Goal: Task Accomplishment & Management: Use online tool/utility

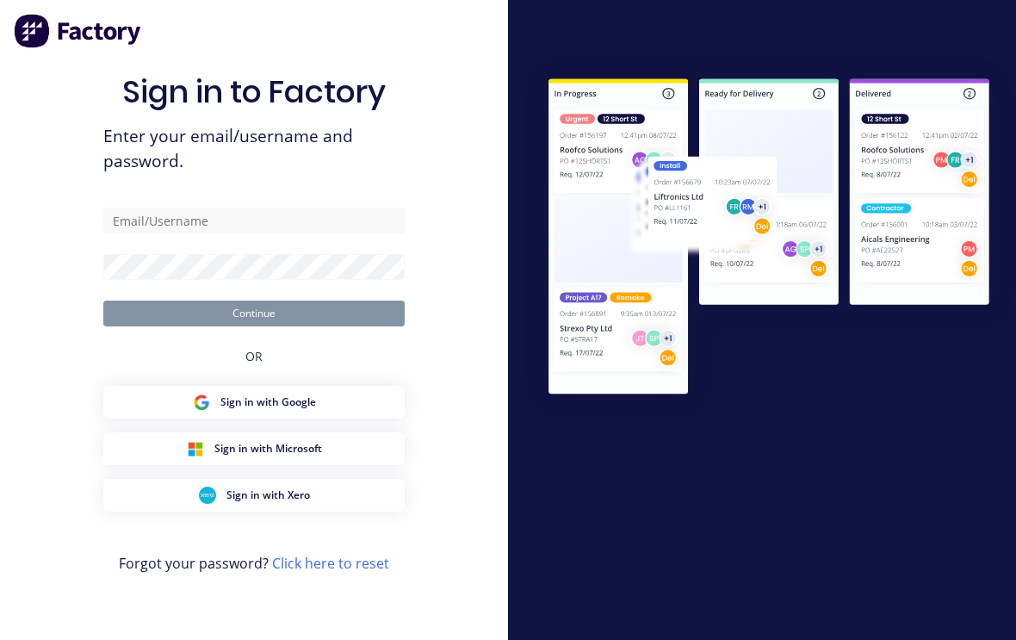
scroll to position [29, 0]
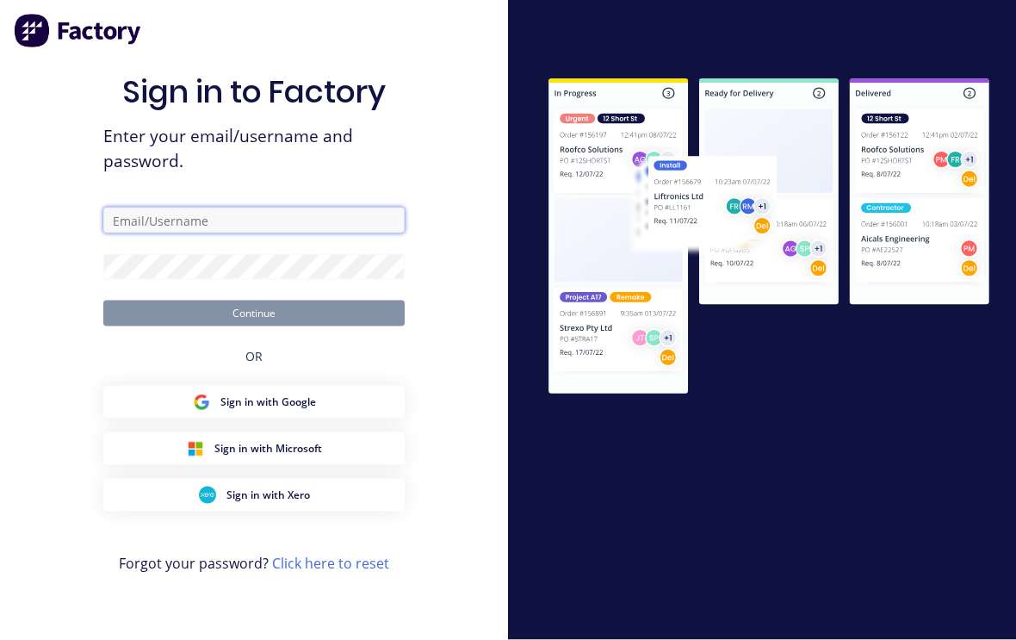
type input "[EMAIL_ADDRESS][DOMAIN_NAME]"
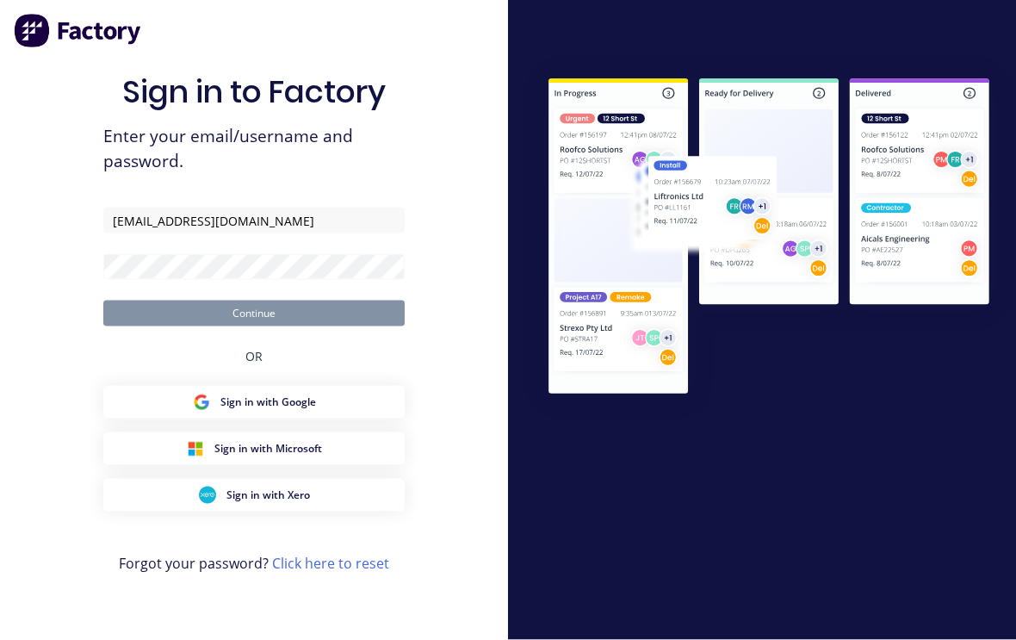
click at [254, 301] on button "Continue" at bounding box center [253, 314] width 301 height 26
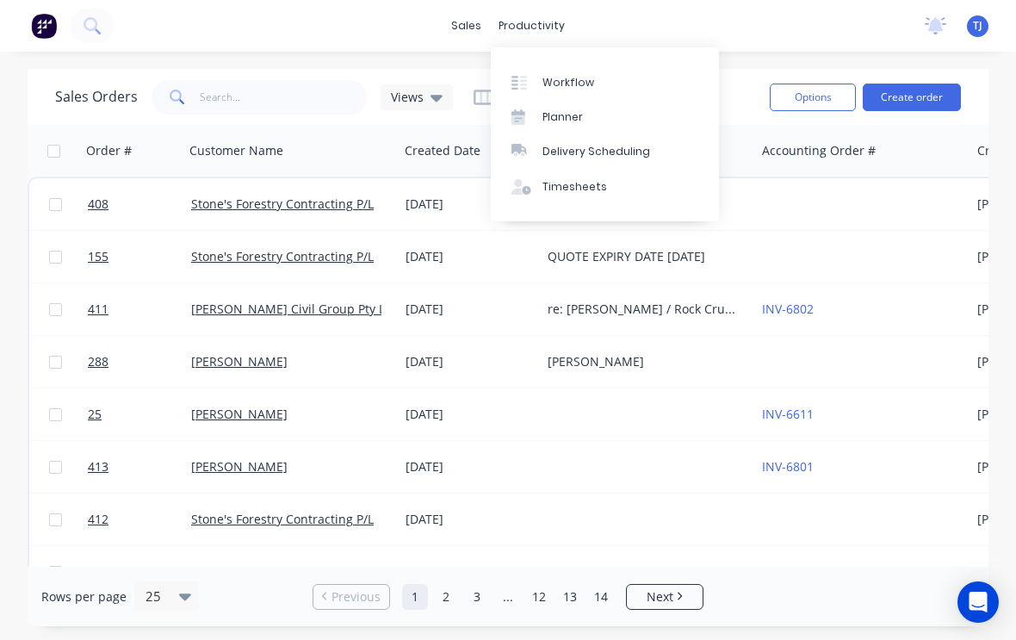
click at [589, 81] on div "Workflow" at bounding box center [569, 83] width 52 height 16
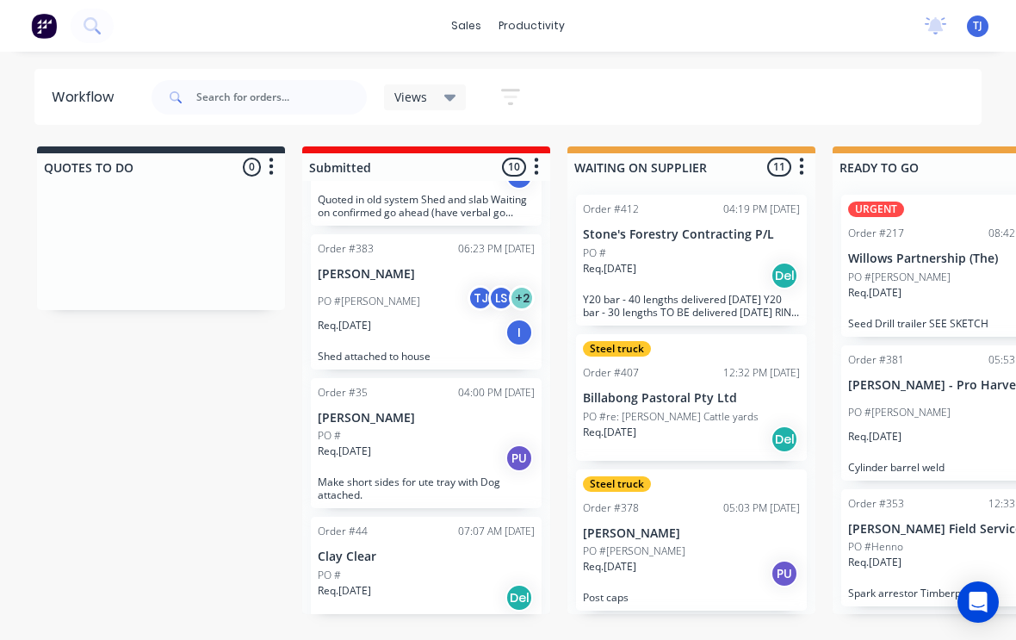
scroll to position [144, 0]
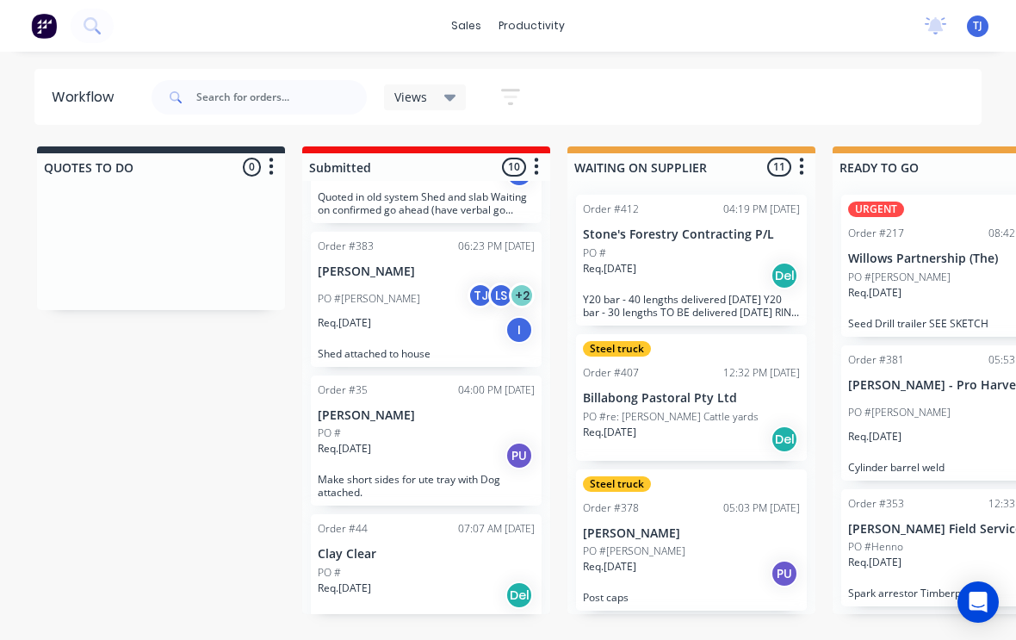
click at [431, 313] on div "PO #[PERSON_NAME] LS + 2" at bounding box center [426, 298] width 217 height 33
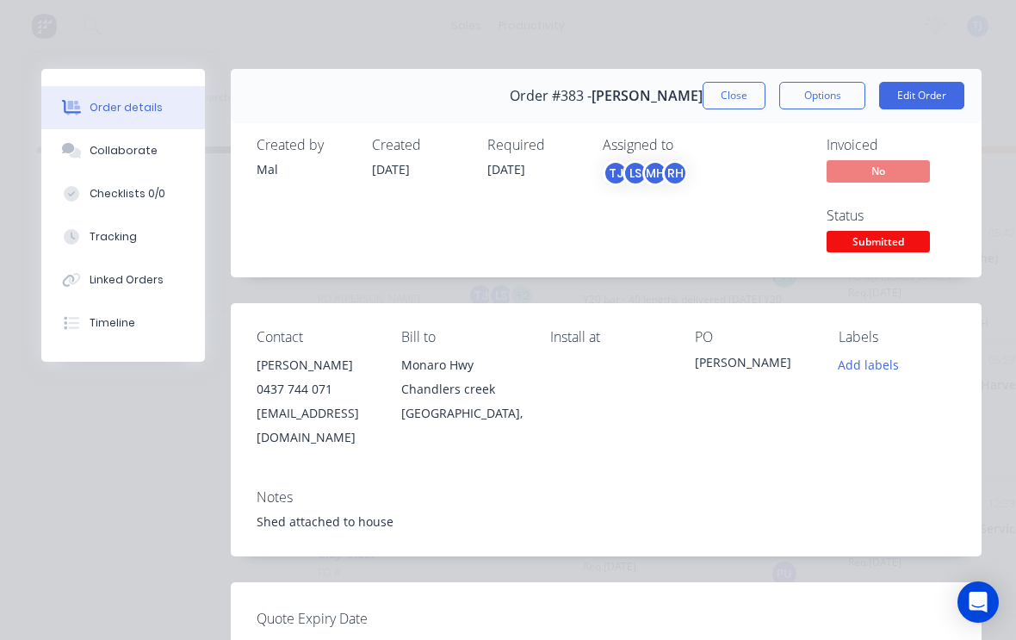
scroll to position [0, 0]
click at [723, 105] on button "Close" at bounding box center [734, 96] width 63 height 28
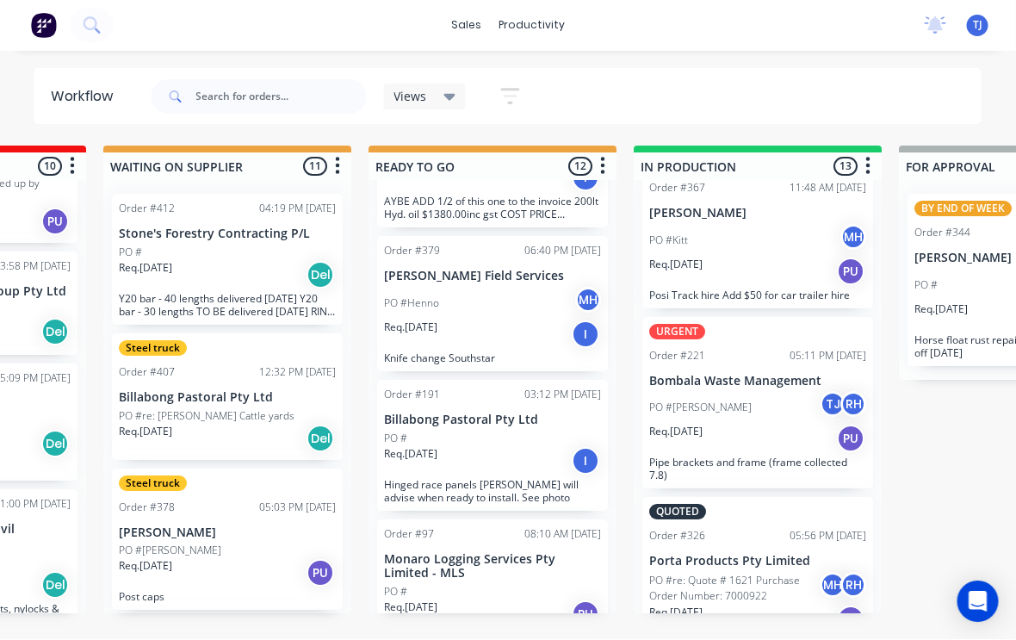
scroll to position [3, 464]
click at [765, 407] on div "PO #[PERSON_NAME] TJ RH" at bounding box center [757, 408] width 217 height 33
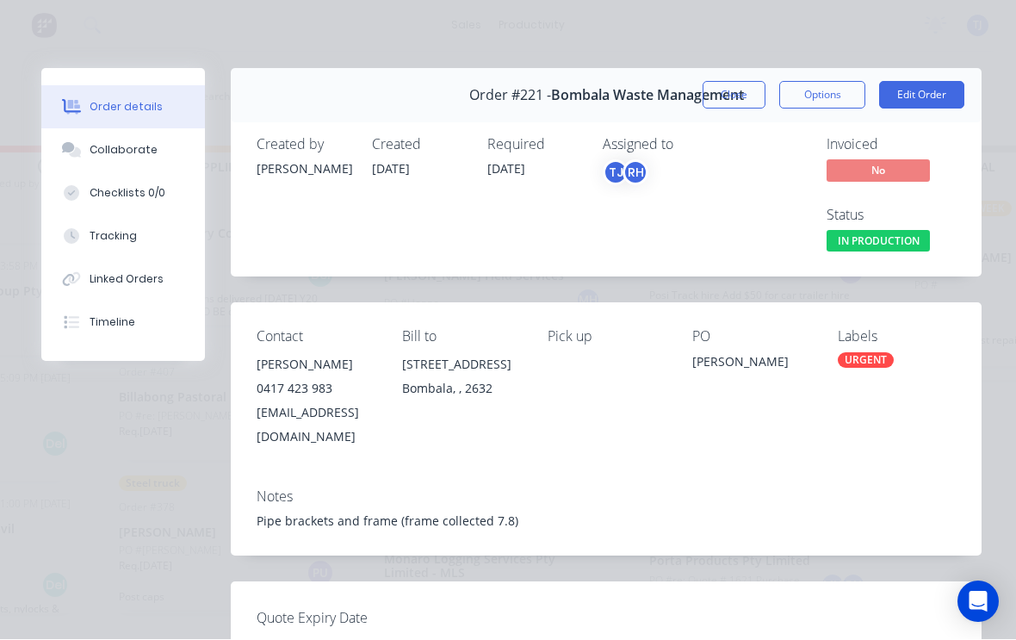
click at [880, 357] on div "URGENT" at bounding box center [866, 361] width 56 height 16
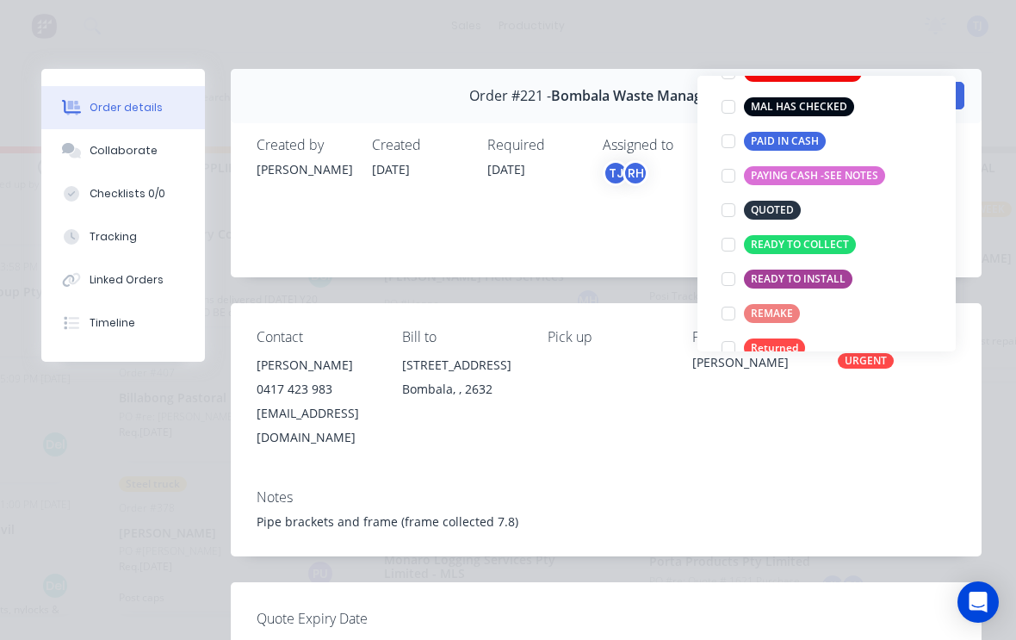
scroll to position [315, 0]
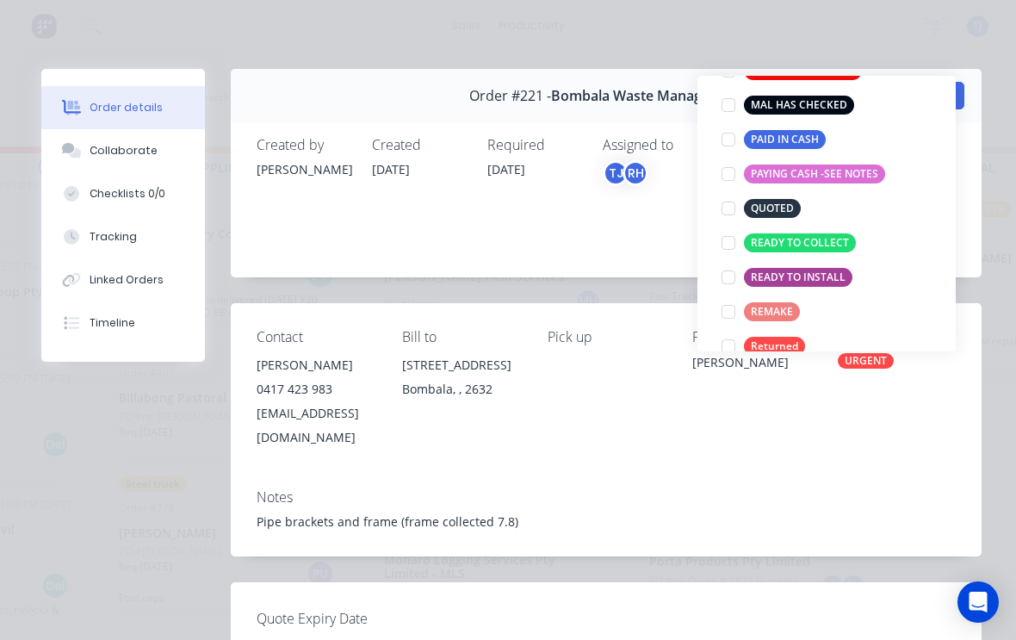
click at [735, 272] on div at bounding box center [728, 277] width 34 height 34
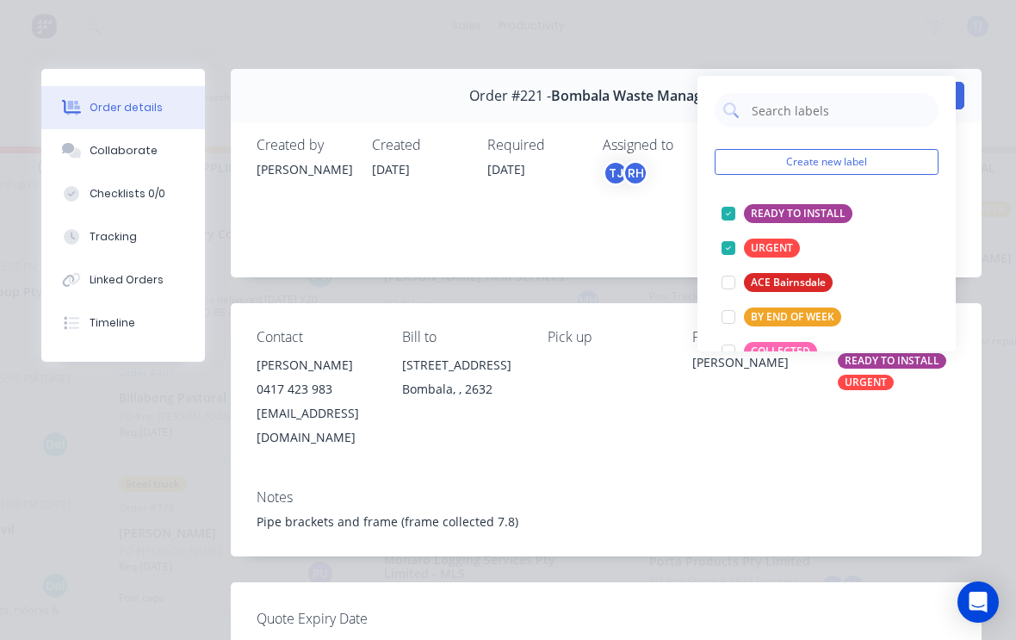
scroll to position [0, 0]
click at [730, 245] on div at bounding box center [728, 248] width 34 height 34
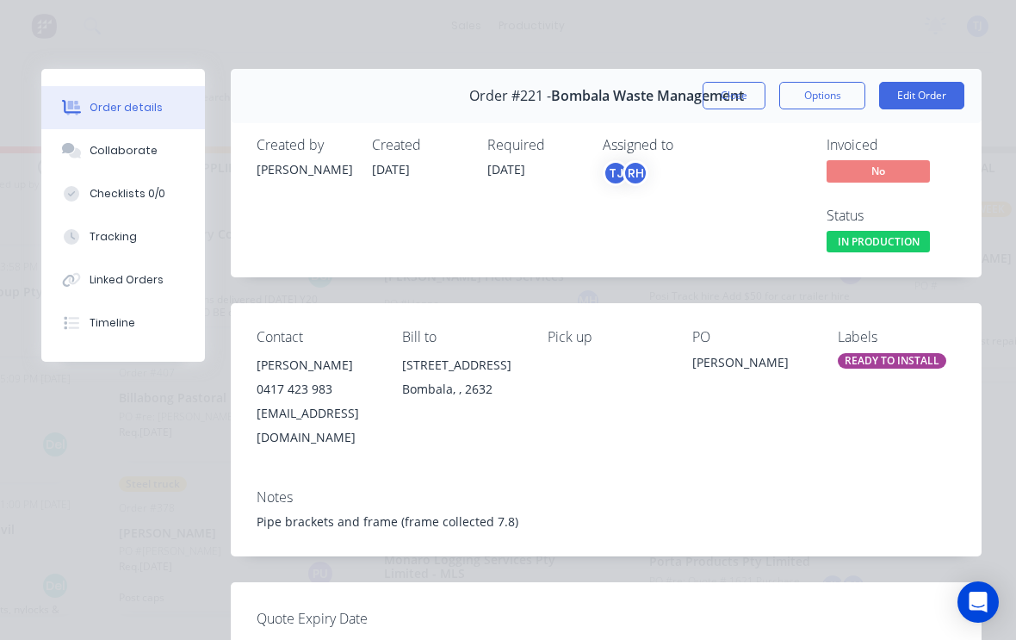
click at [643, 251] on div "Assigned to TJ RH" at bounding box center [689, 197] width 172 height 120
click at [744, 105] on button "Close" at bounding box center [734, 96] width 63 height 28
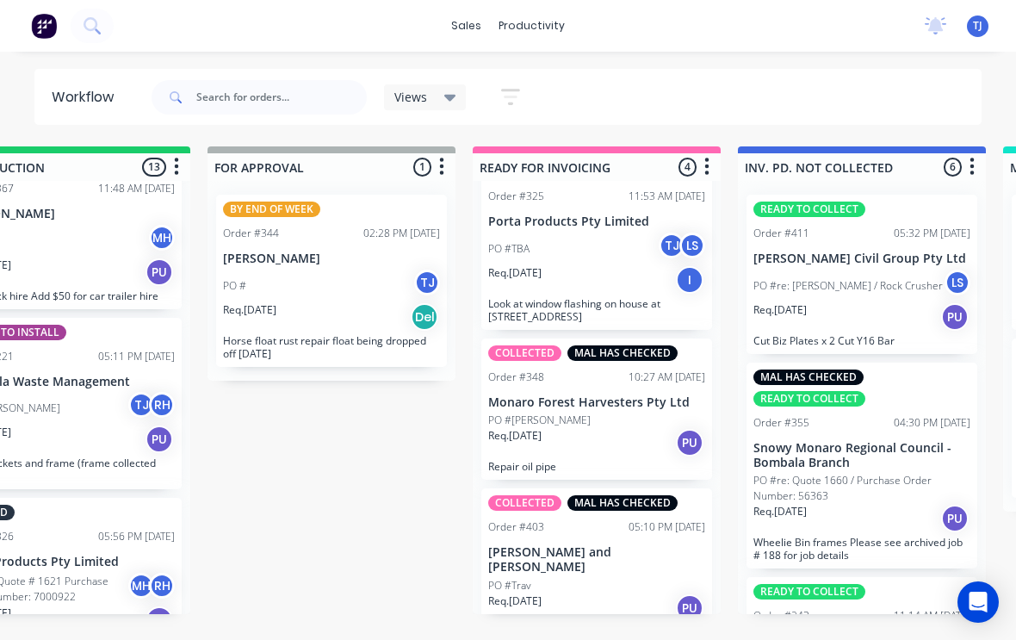
scroll to position [171, 0]
click at [629, 594] on div "Req. [DATE] PU" at bounding box center [596, 608] width 217 height 29
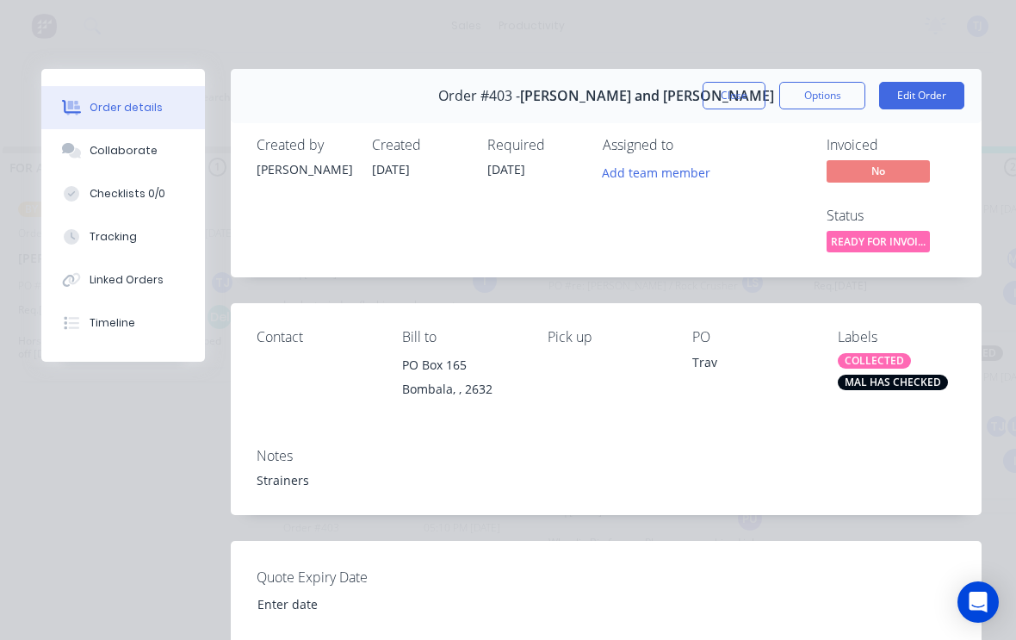
scroll to position [0, 0]
click at [942, 84] on button "Edit Order" at bounding box center [921, 96] width 85 height 28
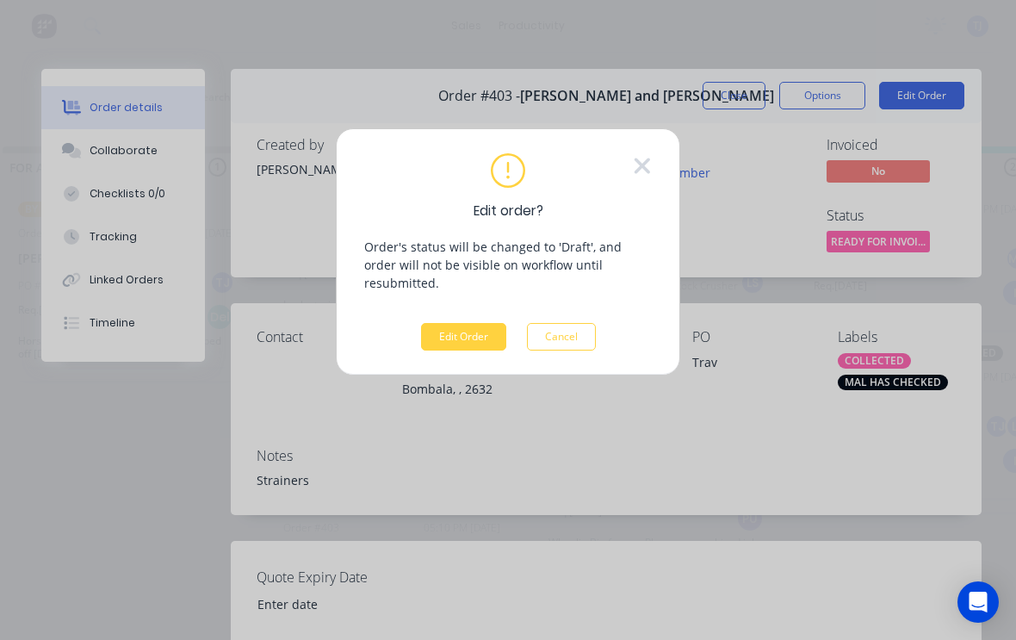
click at [477, 323] on button "Edit Order" at bounding box center [463, 337] width 85 height 28
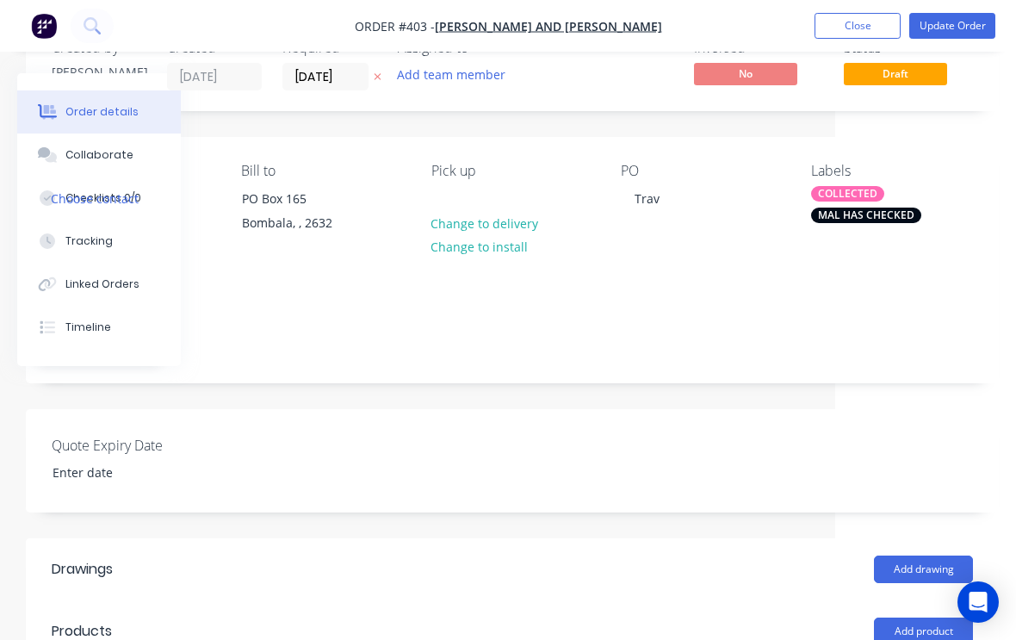
scroll to position [0, 181]
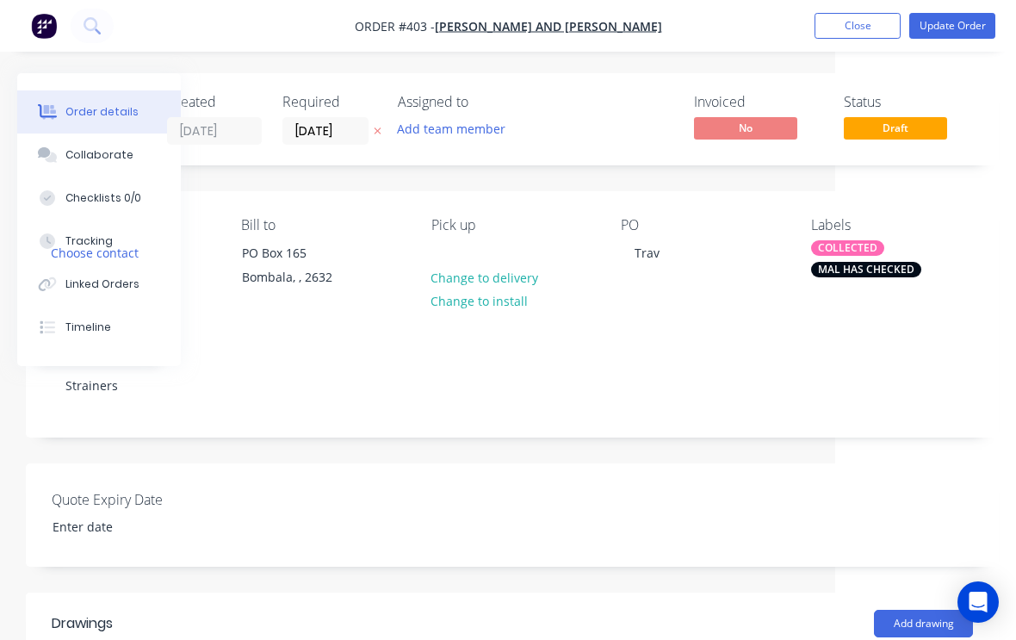
click at [956, 28] on button "Update Order" at bounding box center [952, 26] width 86 height 26
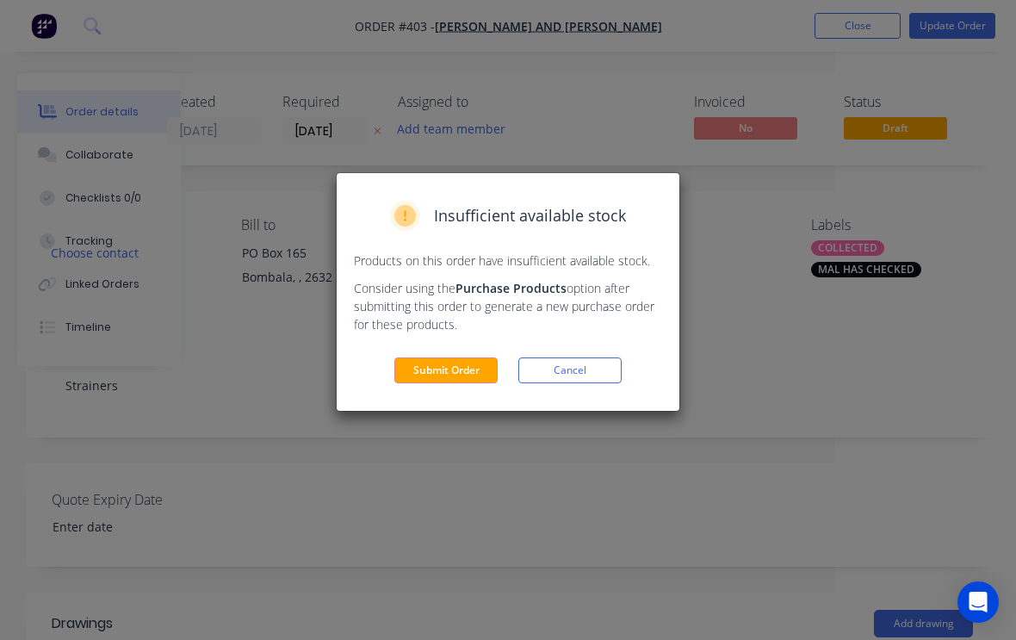
click at [455, 372] on button "Submit Order" at bounding box center [445, 370] width 103 height 26
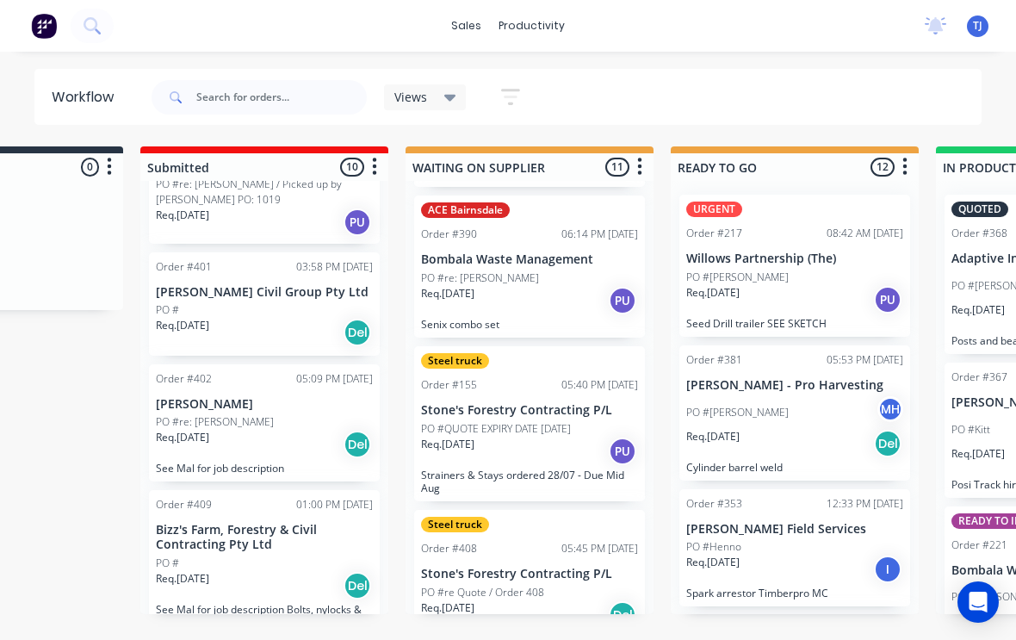
scroll to position [1217, 0]
